Goal: Transaction & Acquisition: Subscribe to service/newsletter

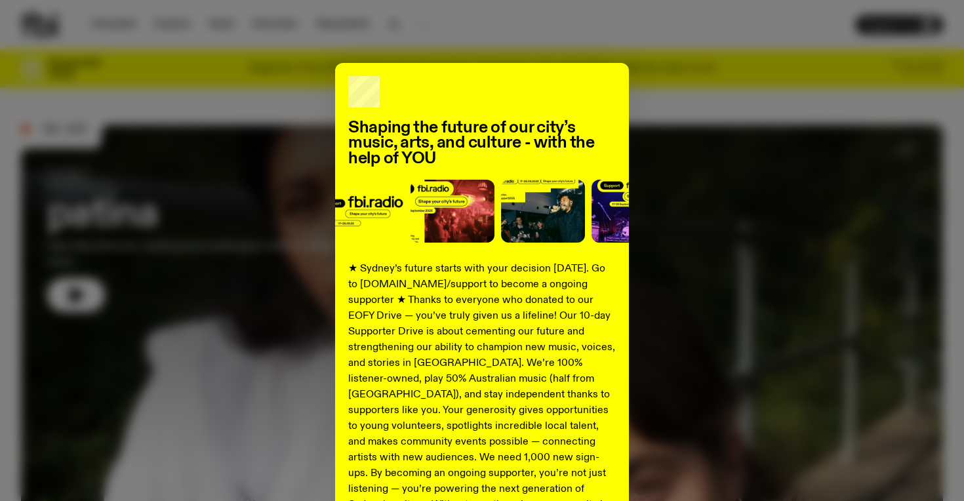
click at [247, 87] on div "Shaping the future of our city’s music, arts, and culture - with the help of YO…" at bounding box center [482, 332] width 922 height 539
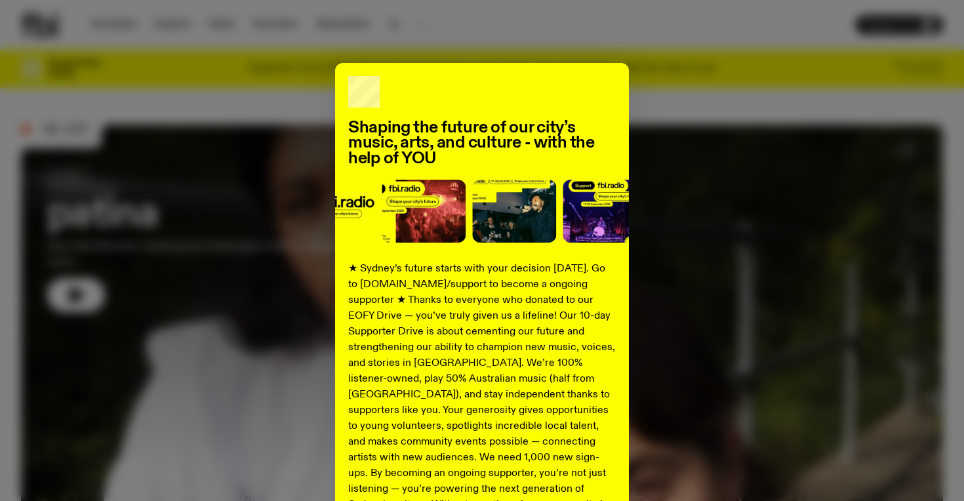
scroll to position [148, 0]
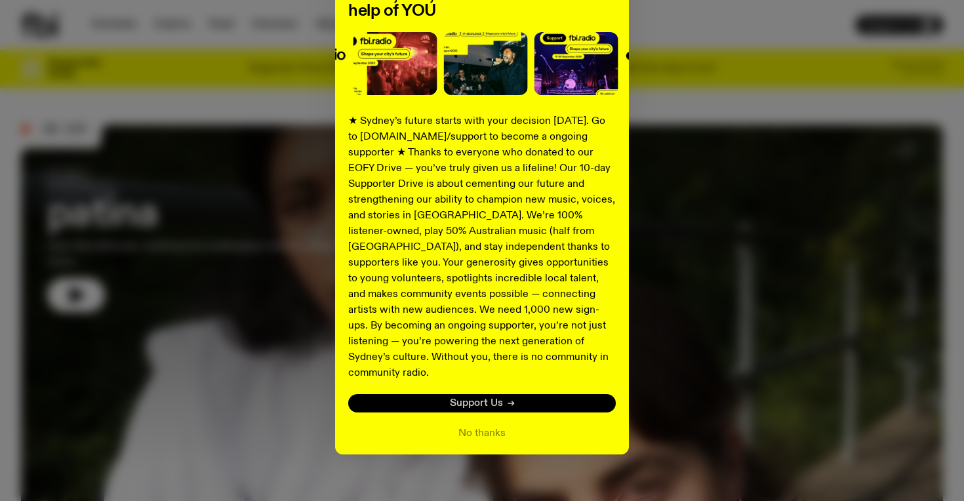
click at [504, 394] on link "Support Us" at bounding box center [482, 403] width 268 height 18
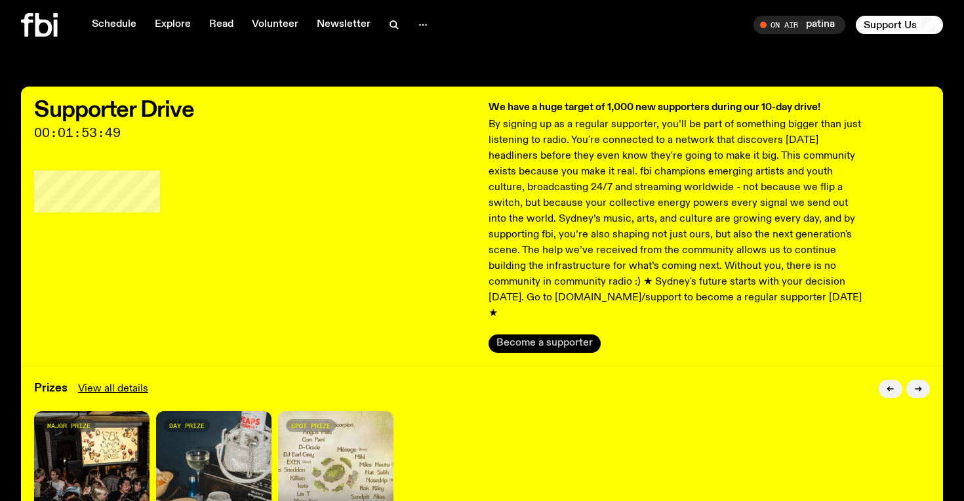
click at [536, 334] on button "Become a supporter" at bounding box center [544, 343] width 112 height 18
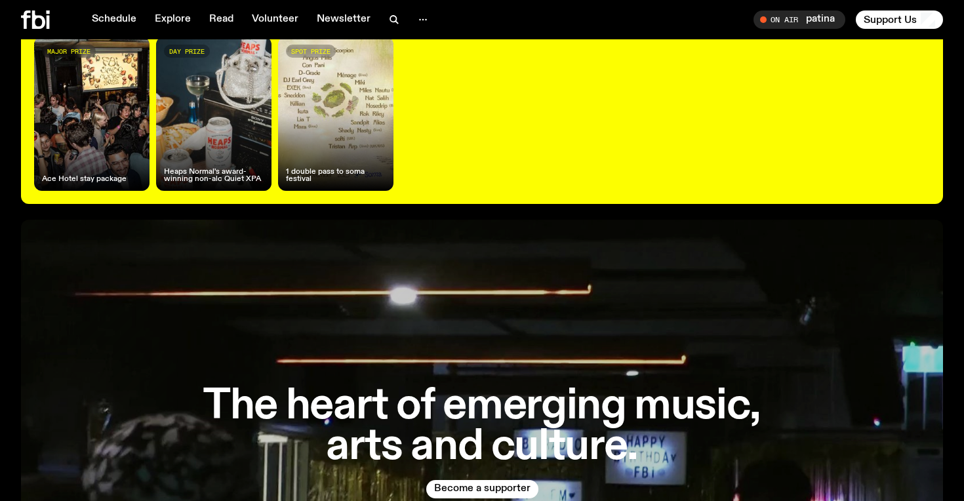
scroll to position [235, 0]
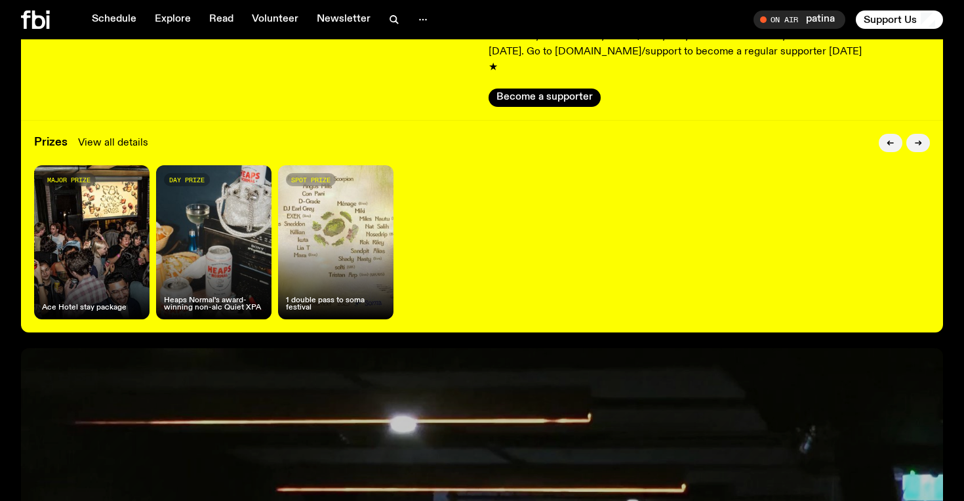
click at [133, 135] on link "View all details" at bounding box center [113, 143] width 70 height 16
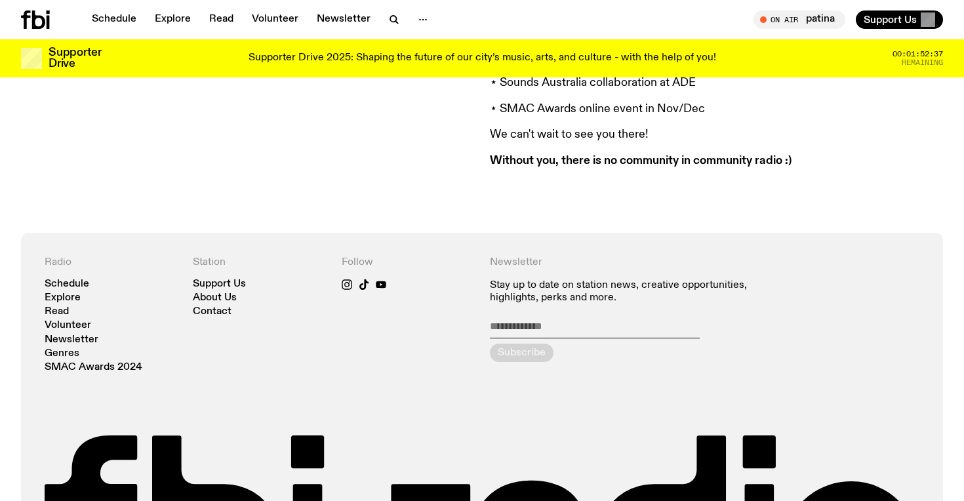
scroll to position [1565, 0]
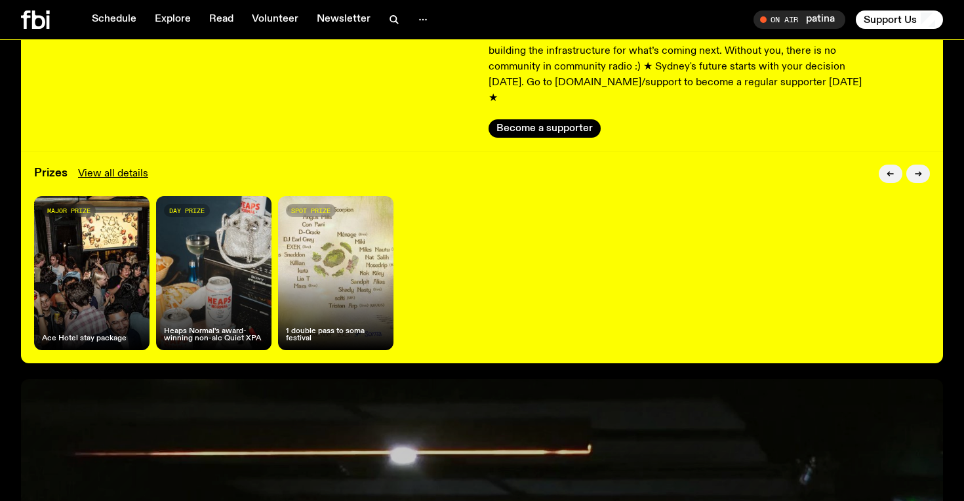
scroll to position [204, 0]
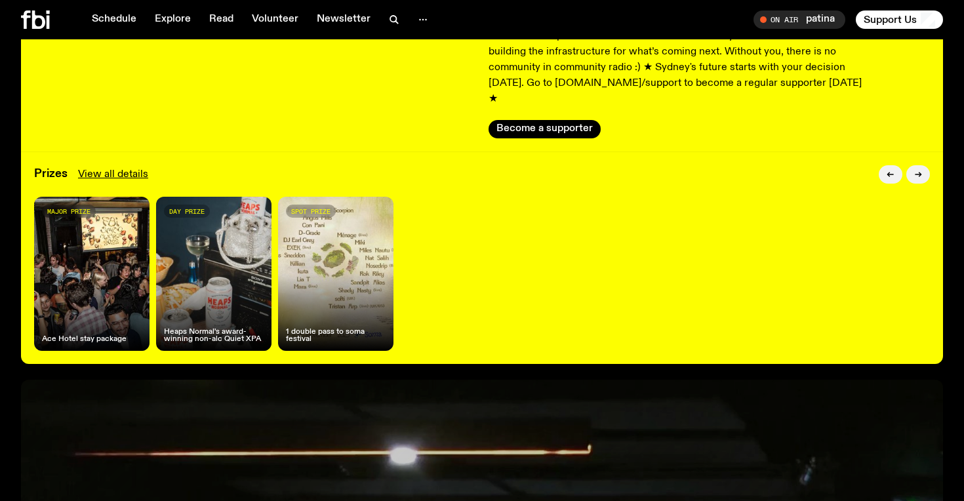
click at [90, 283] on div "major prize Ace Hotel stay package" at bounding box center [91, 274] width 115 height 154
click at [918, 170] on icon "button" at bounding box center [918, 174] width 8 height 8
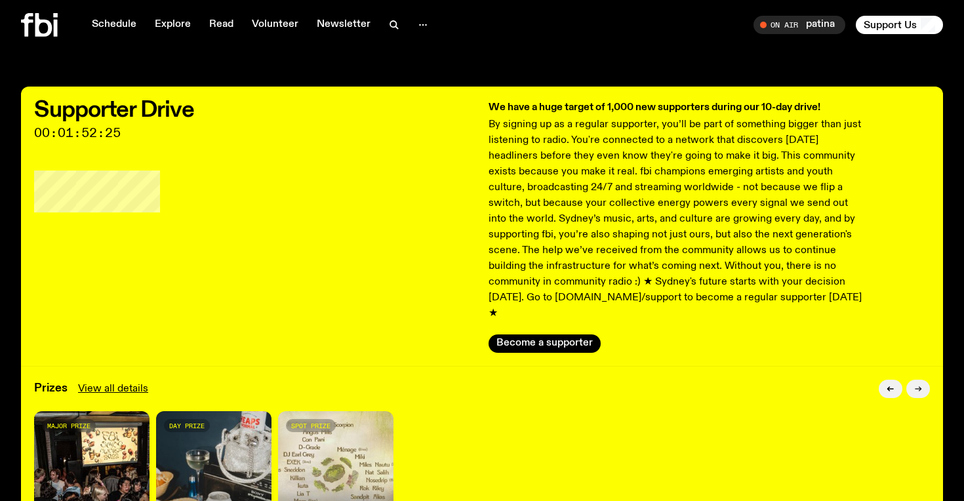
click at [917, 385] on icon "button" at bounding box center [918, 389] width 8 height 8
click at [913, 380] on button "button" at bounding box center [918, 389] width 24 height 18
click at [912, 380] on button "button" at bounding box center [918, 389] width 24 height 18
click at [895, 380] on button "button" at bounding box center [891, 389] width 24 height 18
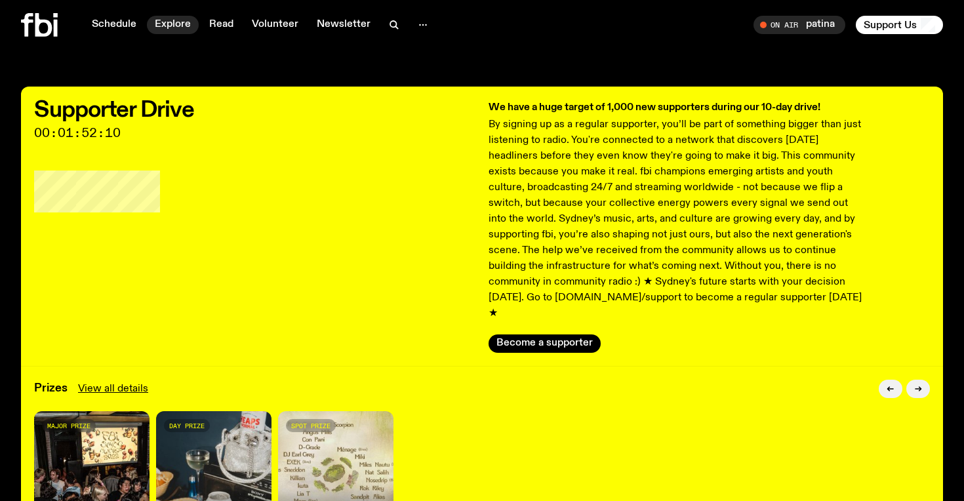
click at [155, 31] on link "Explore" at bounding box center [173, 25] width 52 height 18
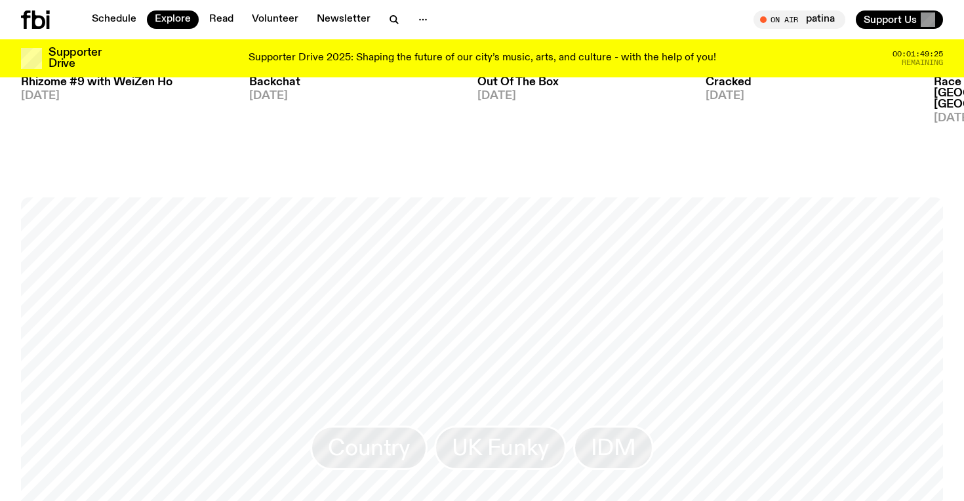
scroll to position [1801, 0]
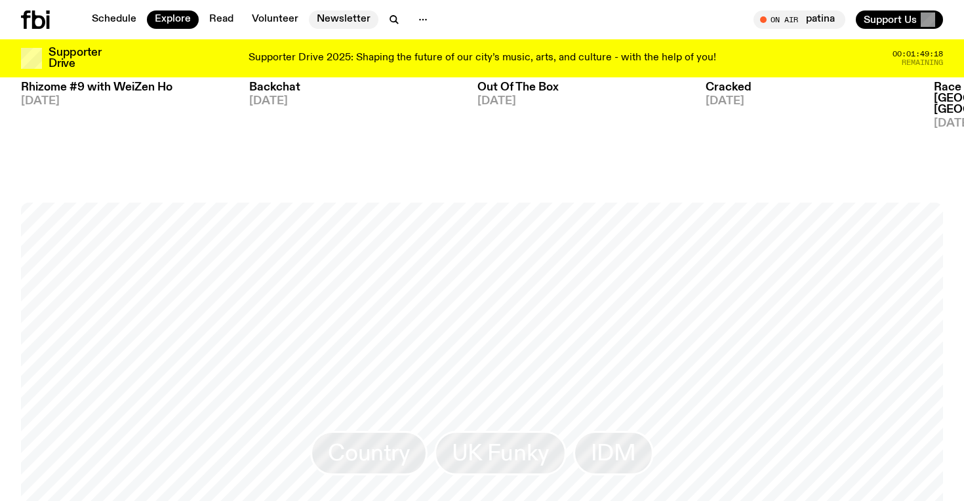
click at [326, 19] on link "Newsletter" at bounding box center [343, 19] width 69 height 18
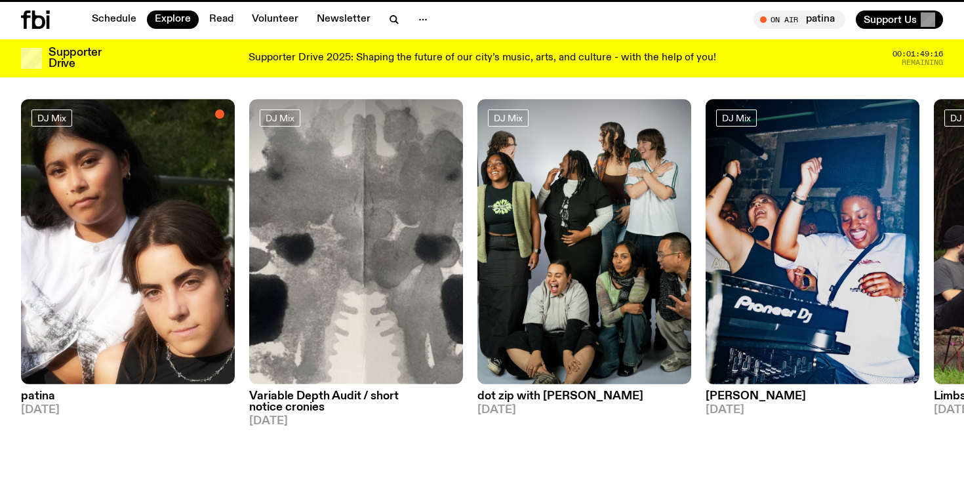
scroll to position [1801, 0]
